Goal: Information Seeking & Learning: Learn about a topic

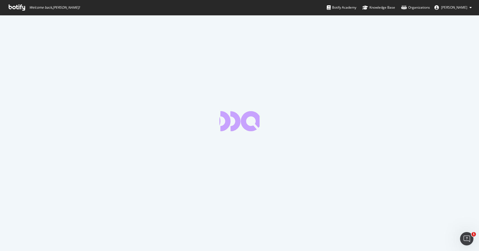
click at [18, 9] on icon at bounding box center [17, 7] width 16 height 6
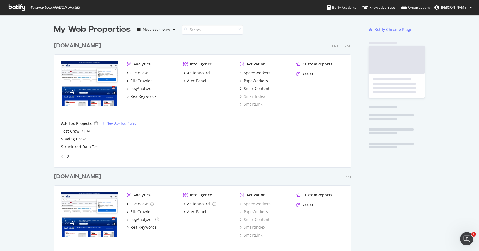
scroll to position [229, 301]
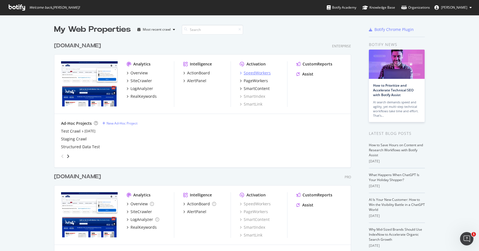
click at [258, 73] on div "SpeedWorkers" at bounding box center [257, 73] width 27 height 6
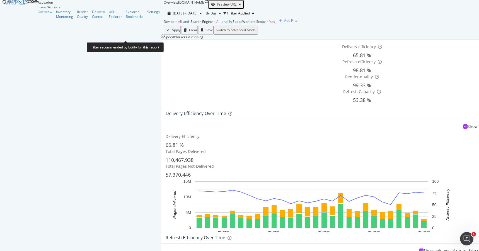
click at [216, 24] on span "All" at bounding box center [218, 21] width 4 height 5
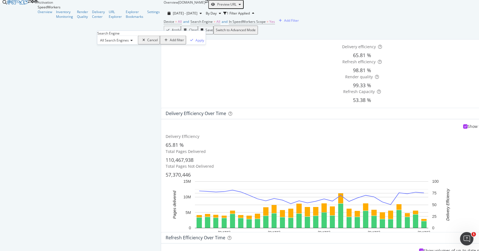
click at [132, 42] on icon at bounding box center [131, 40] width 4 height 3
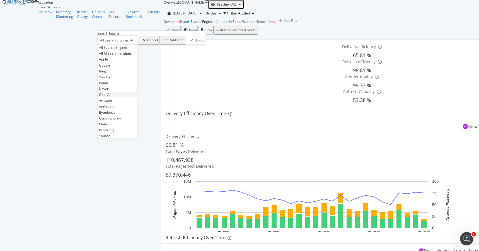
click at [110, 97] on span "OpenAI" at bounding box center [104, 94] width 11 height 5
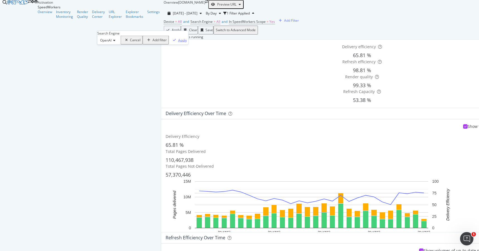
click at [178, 42] on div "Apply" at bounding box center [182, 40] width 9 height 5
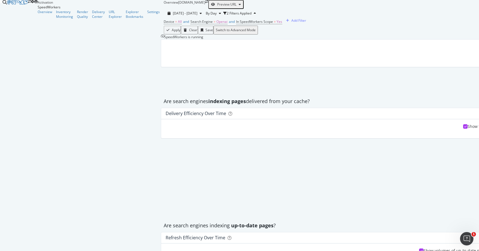
click at [273, 26] on div "Device = All and Search Engine = Openai and In SpeedWorkers Scope = Yes Add Fil…" at bounding box center [362, 22] width 397 height 8
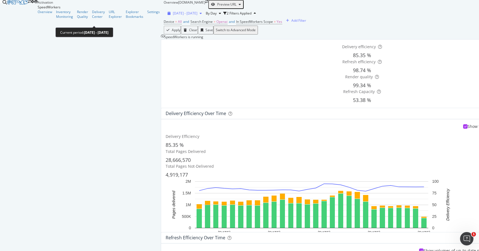
click at [173, 16] on span "[DATE] - [DATE]" at bounding box center [185, 13] width 25 height 5
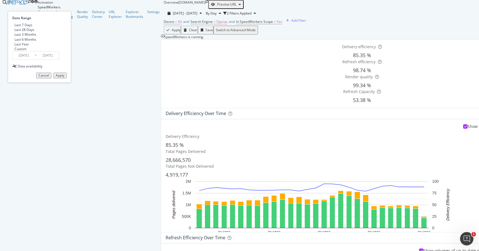
click at [35, 59] on input "[DATE]" at bounding box center [24, 56] width 22 height 8
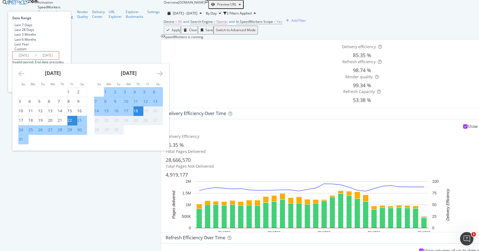
type input "[DATE]"
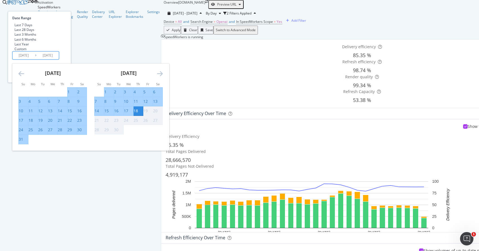
click at [59, 59] on input "[DATE]" at bounding box center [48, 56] width 22 height 8
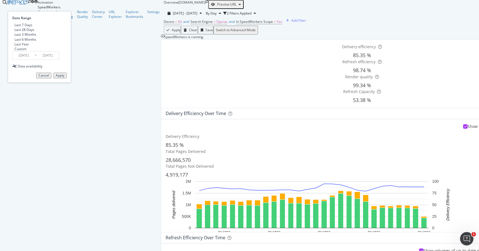
type input "[DATE]"
click at [64, 77] on div "Apply" at bounding box center [60, 76] width 9 height 4
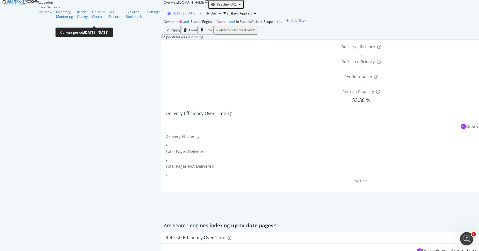
click at [165, 16] on div "[DATE] - [DATE]" at bounding box center [184, 13] width 39 height 5
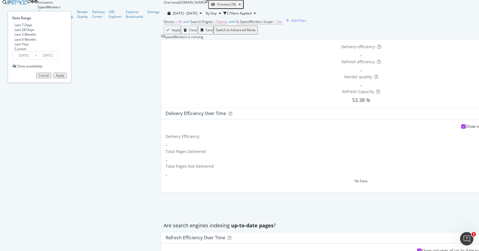
click at [36, 42] on div "Last 6 Months" at bounding box center [25, 39] width 22 height 5
type input "[DATE]"
click at [64, 77] on div "Apply" at bounding box center [60, 76] width 9 height 4
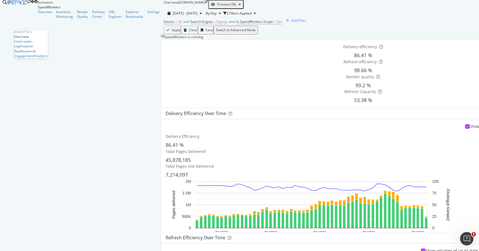
click at [29, 39] on div "Overview" at bounding box center [21, 36] width 14 height 5
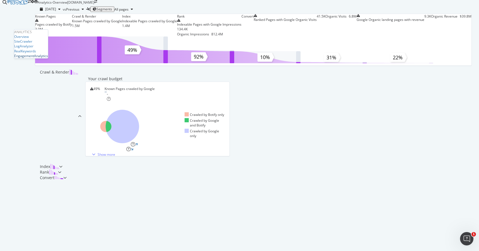
click at [32, 58] on div "EngagementAnalytics" at bounding box center [31, 56] width 34 height 5
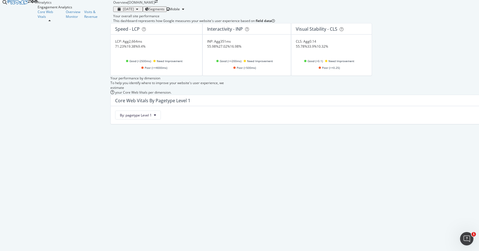
click at [38, 22] on div "Core Web Vitals Overview Monitor Visits & Revenue" at bounding box center [76, 15] width 76 height 13
click at [84, 19] on div "Visits & Revenue" at bounding box center [96, 13] width 25 height 9
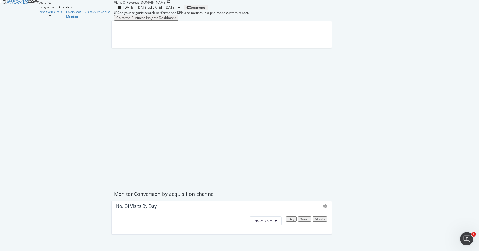
click at [129, 21] on button "Go to the Business Insights Dashboard" at bounding box center [146, 18] width 64 height 6
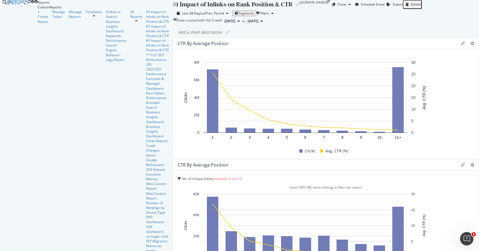
scroll to position [139, 0]
click at [29, 66] on div "SpeedWorkers" at bounding box center [25, 63] width 23 height 5
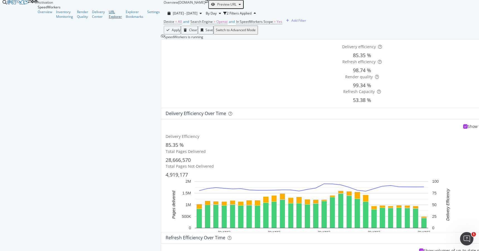
click at [109, 19] on div "URL Explorer" at bounding box center [115, 13] width 13 height 9
